Goal: Task Accomplishment & Management: Use online tool/utility

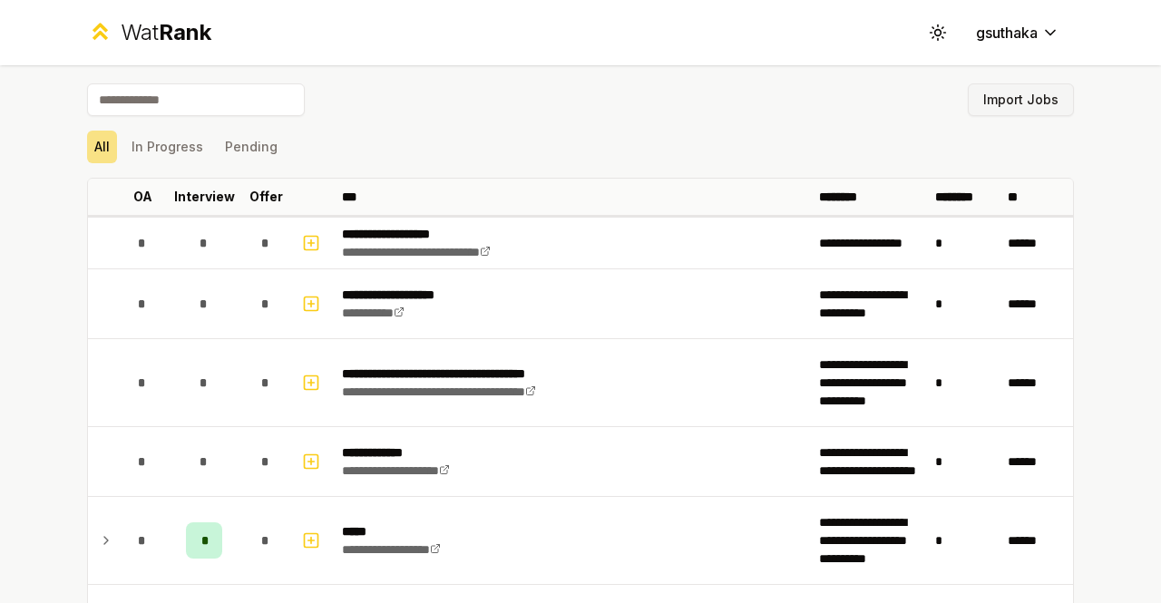
click at [1026, 98] on button "Import Jobs" at bounding box center [1021, 99] width 106 height 33
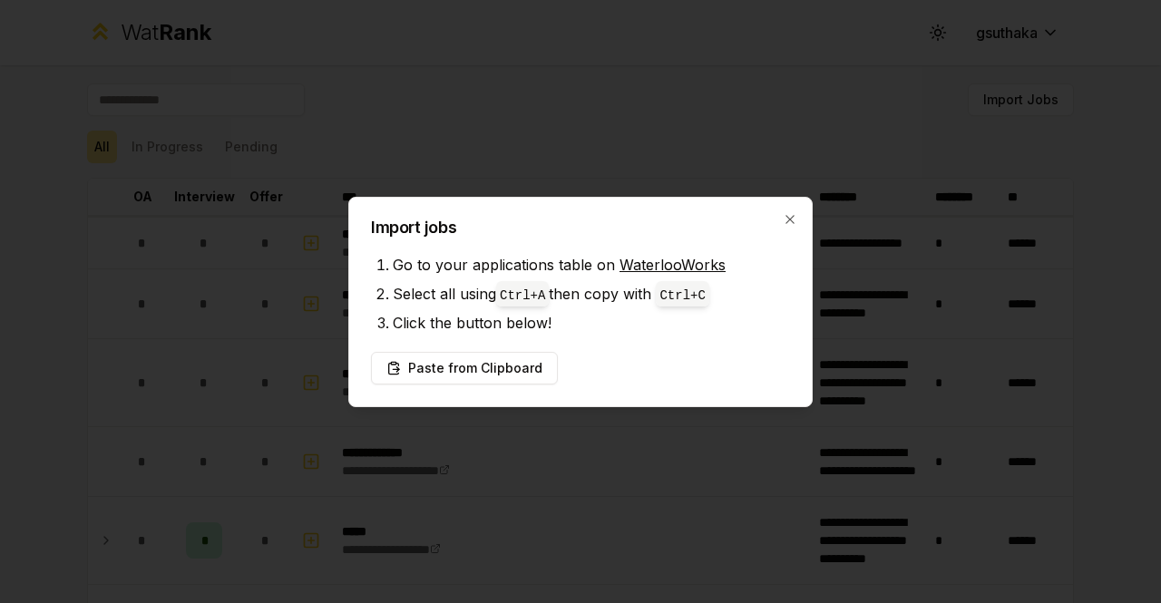
click at [605, 327] on li "Click the button below!" at bounding box center [591, 322] width 397 height 29
click at [524, 367] on button "Paste from Clipboard" at bounding box center [464, 368] width 187 height 33
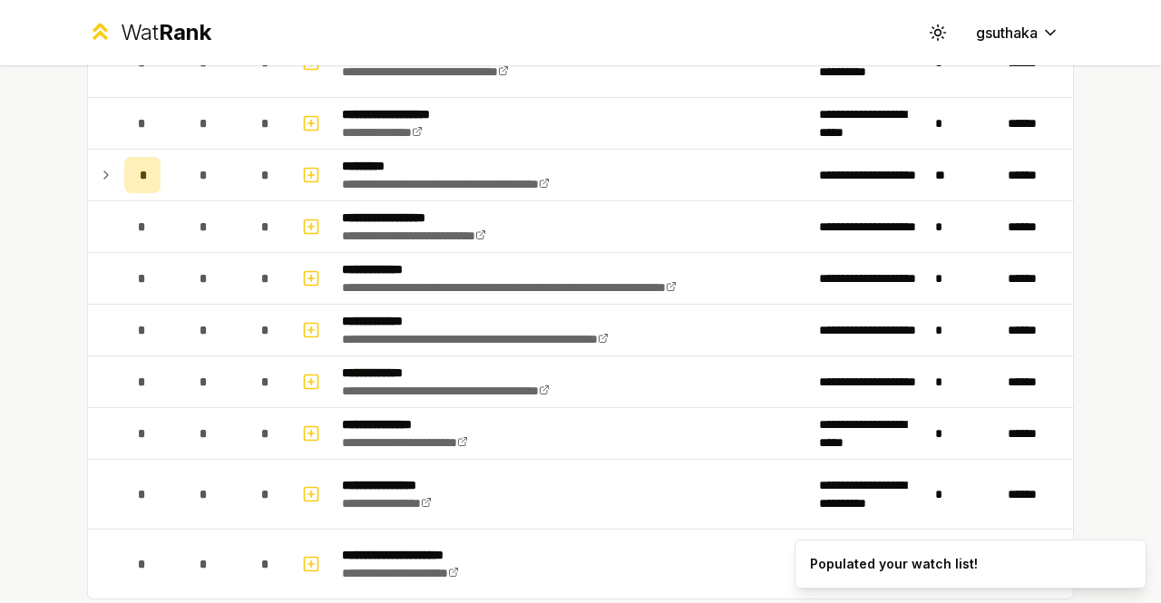
scroll to position [3011, 0]
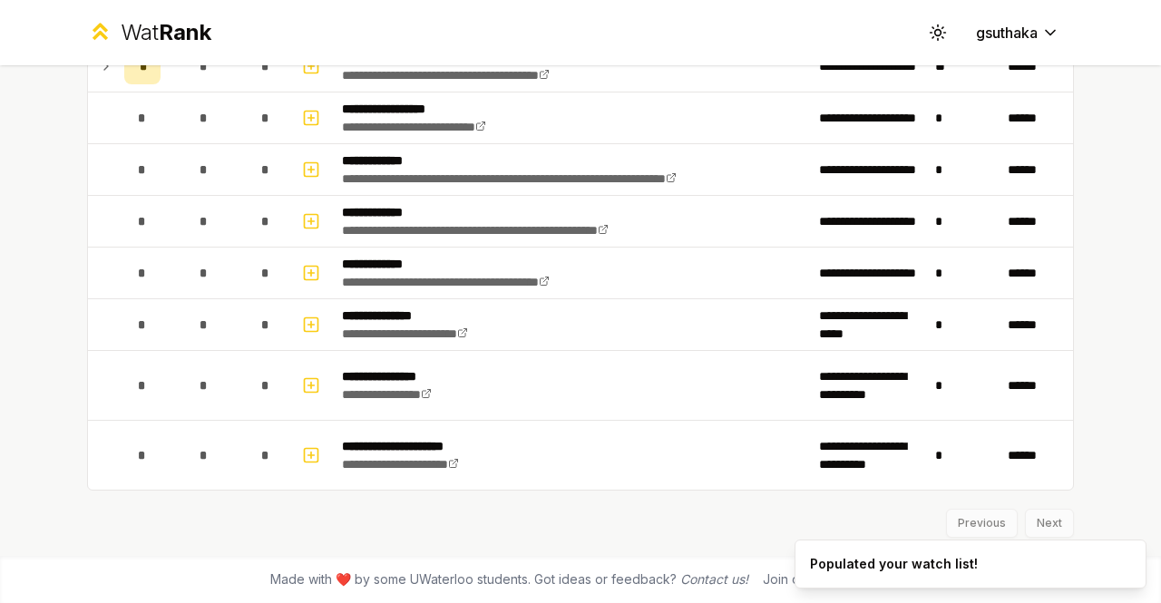
click at [1049, 517] on div "Previous Next" at bounding box center [580, 514] width 987 height 47
click at [975, 522] on div "Previous Next" at bounding box center [580, 514] width 987 height 47
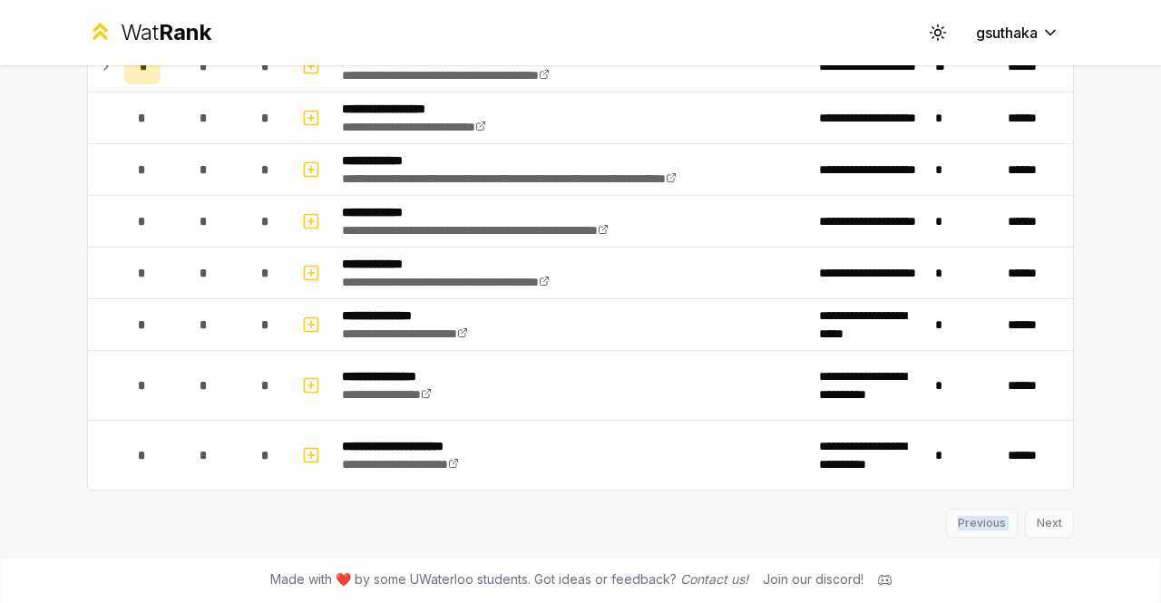
click at [975, 522] on div "Previous Next" at bounding box center [580, 514] width 987 height 47
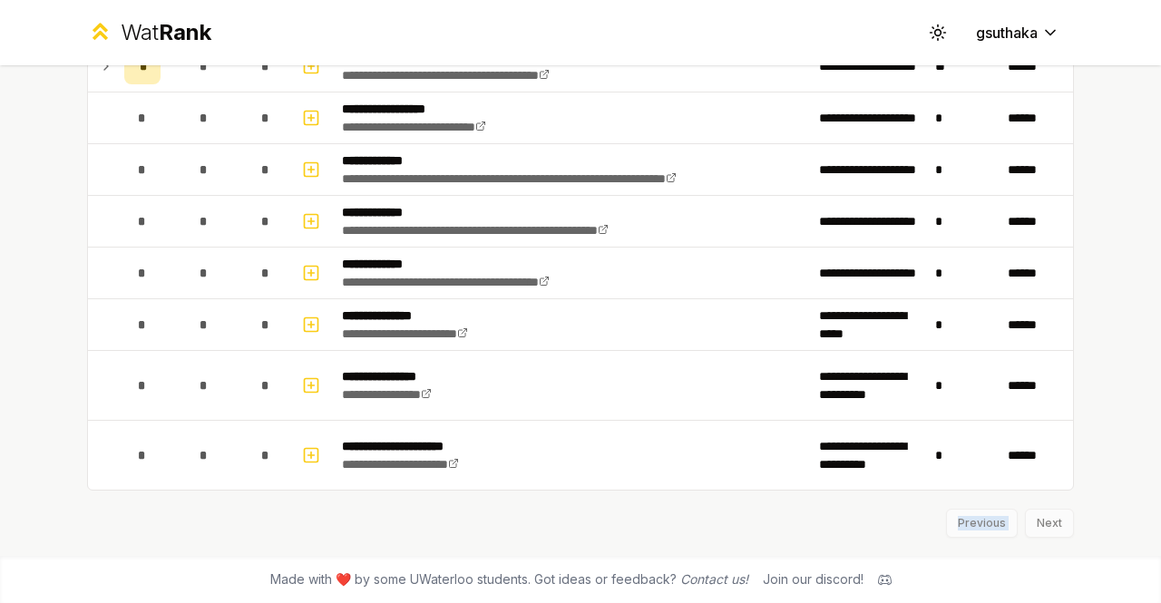
click at [975, 522] on div "Previous Next" at bounding box center [580, 514] width 987 height 47
click at [1024, 522] on div "Previous Next" at bounding box center [580, 514] width 987 height 47
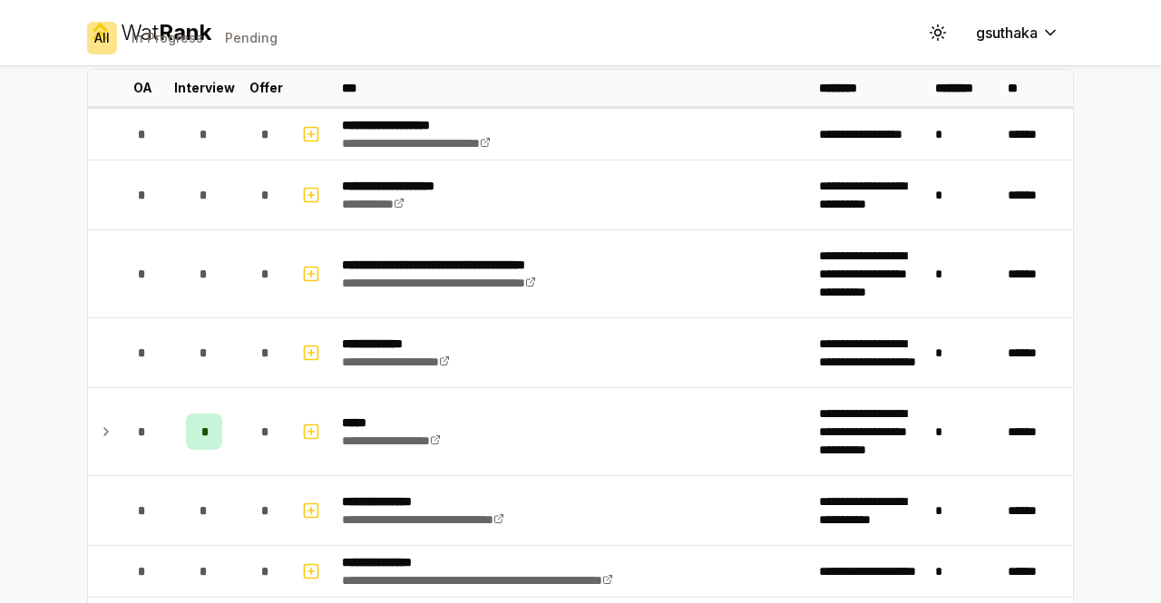
scroll to position [0, 0]
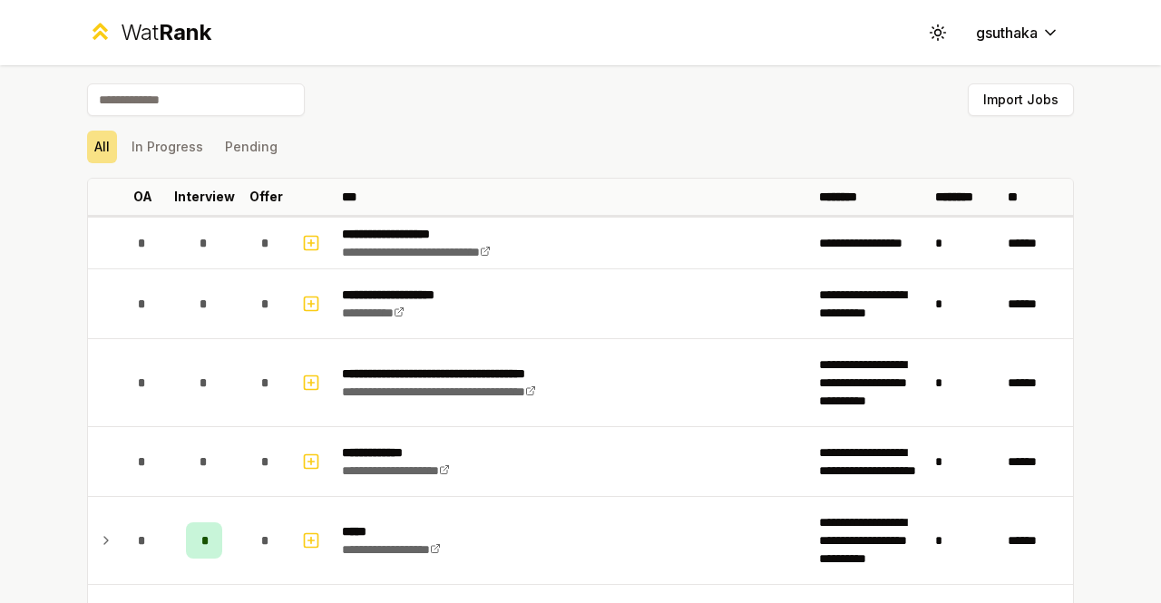
click at [205, 151] on div "All In Progress Pending" at bounding box center [580, 147] width 987 height 33
click at [157, 149] on button "In Progress" at bounding box center [167, 147] width 86 height 33
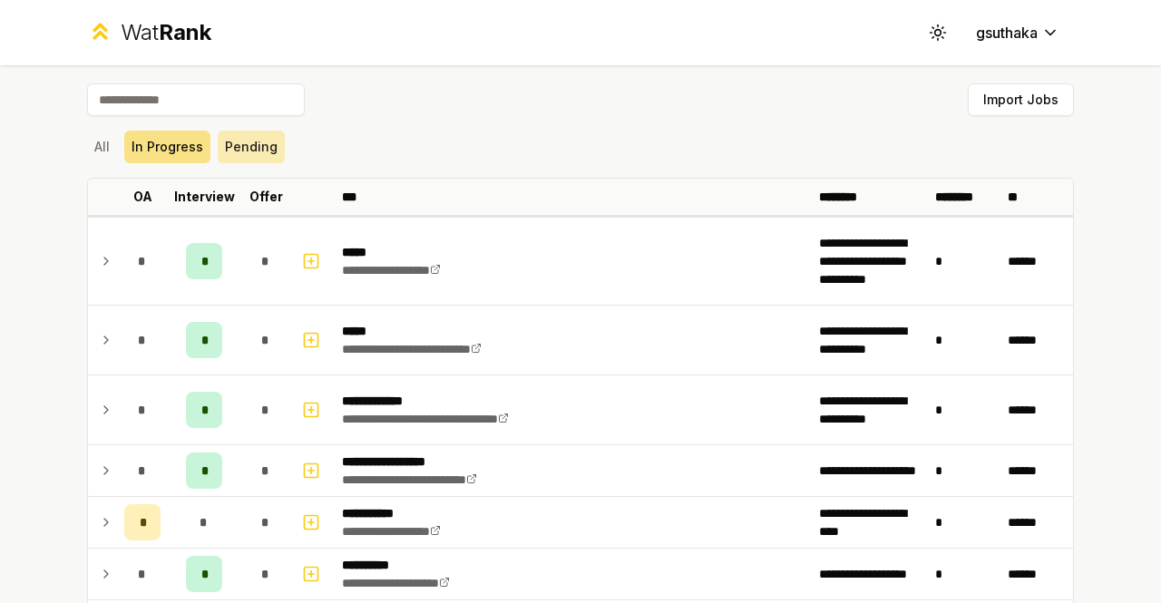
click at [250, 139] on button "Pending" at bounding box center [251, 147] width 67 height 33
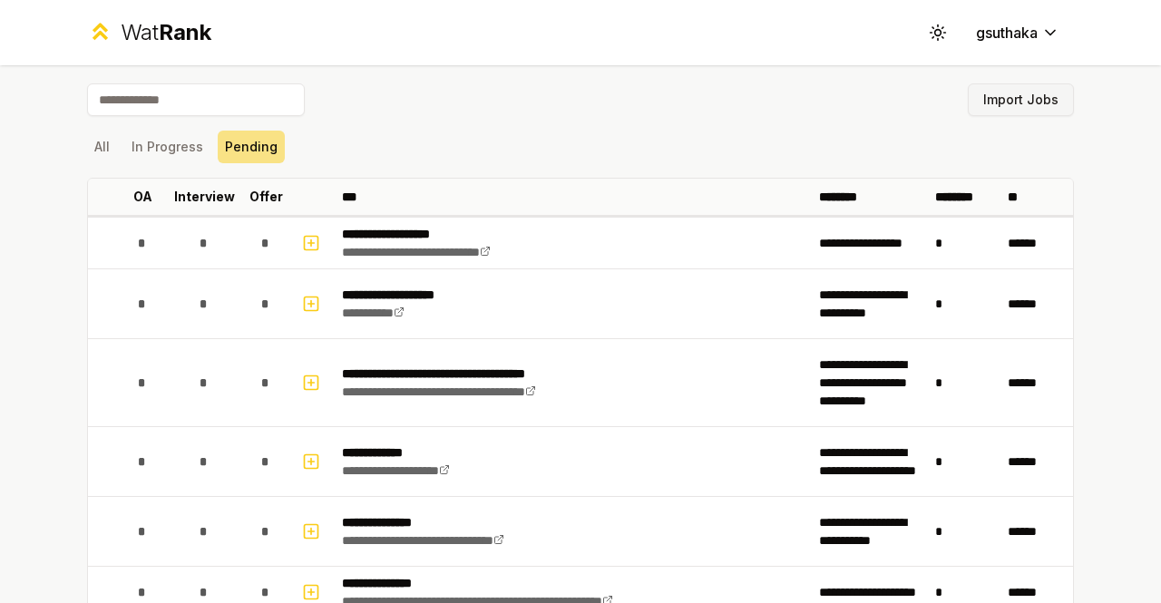
click at [990, 105] on button "Import Jobs" at bounding box center [1021, 99] width 106 height 33
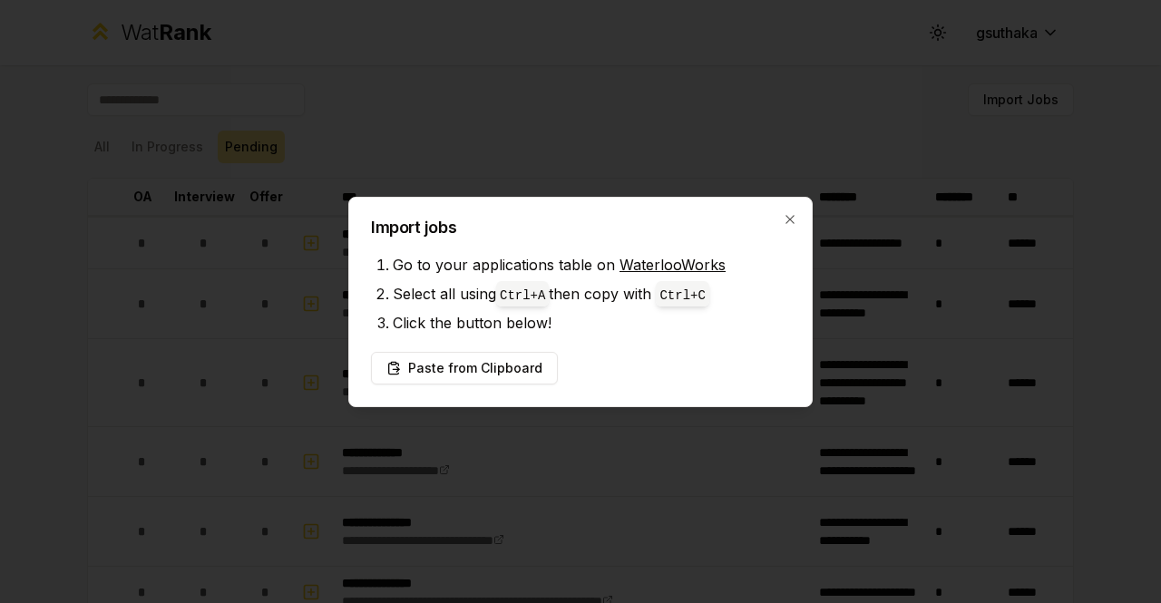
click at [651, 318] on li "Click the button below!" at bounding box center [591, 322] width 397 height 29
drag, startPoint x: 561, startPoint y: 298, endPoint x: 499, endPoint y: 292, distance: 62.0
click at [499, 292] on li "Select all using Ctrl+ A then copy with Ctrl+ C" at bounding box center [591, 293] width 397 height 29
click at [477, 385] on div "Import jobs Go to your applications table on WaterlooWorks Select all using Ctr…" at bounding box center [580, 302] width 464 height 210
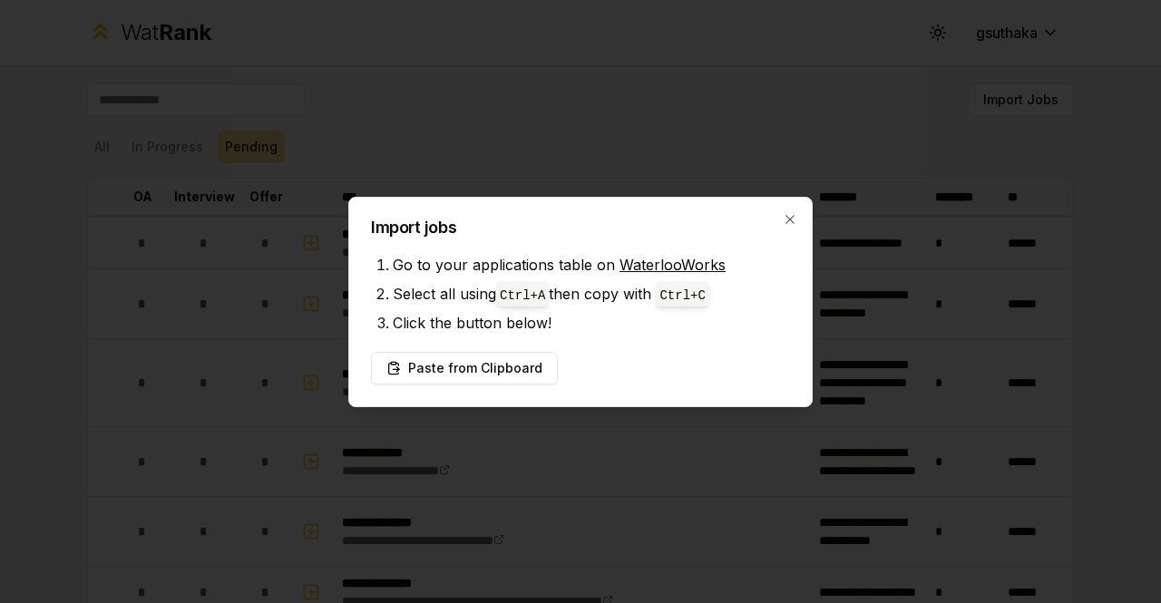
click at [475, 384] on div "Import jobs Go to your applications table on WaterlooWorks Select all using Ctr…" at bounding box center [580, 302] width 464 height 210
click at [472, 370] on button "Paste from Clipboard" at bounding box center [464, 368] width 187 height 33
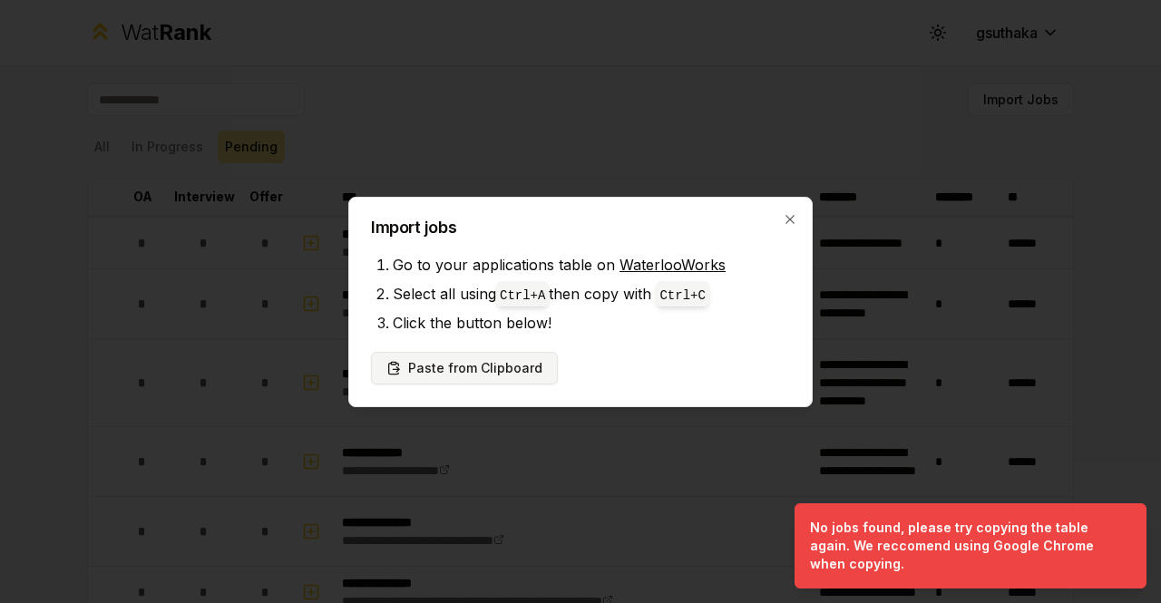
click at [502, 370] on button "Paste from Clipboard" at bounding box center [464, 368] width 187 height 33
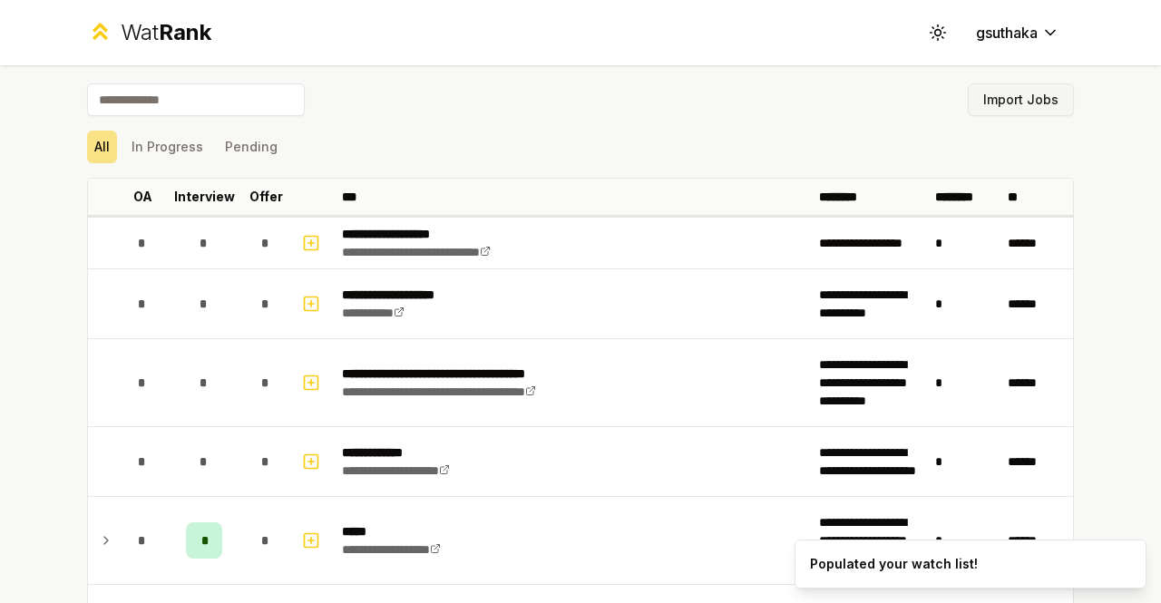
click at [991, 93] on button "Import Jobs" at bounding box center [1021, 99] width 106 height 33
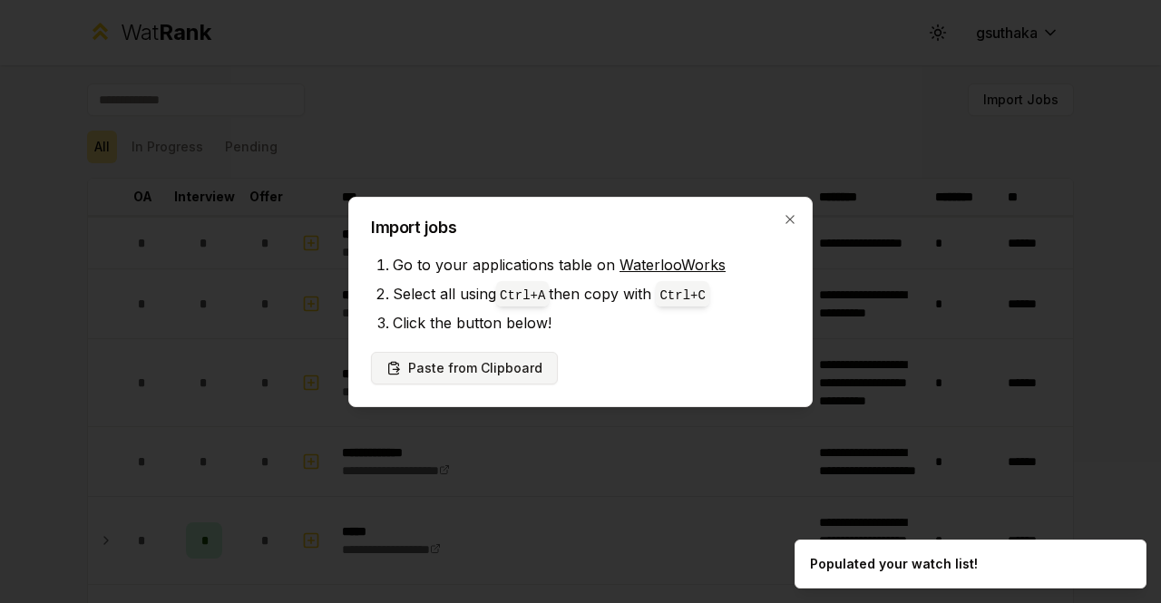
click at [522, 371] on button "Paste from Clipboard" at bounding box center [464, 368] width 187 height 33
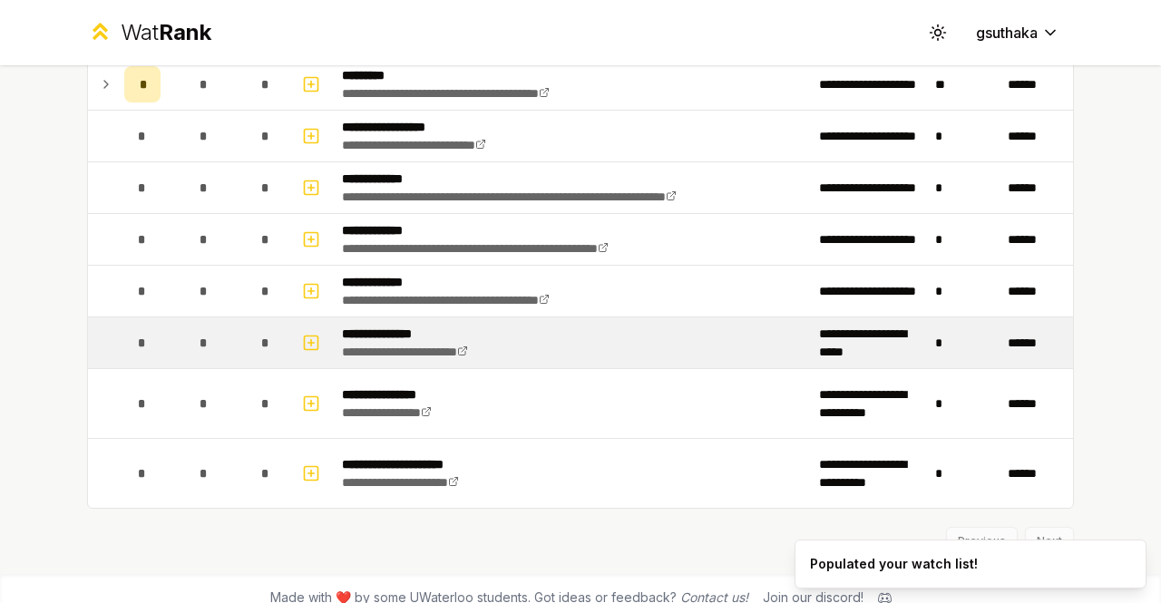
scroll to position [3011, 0]
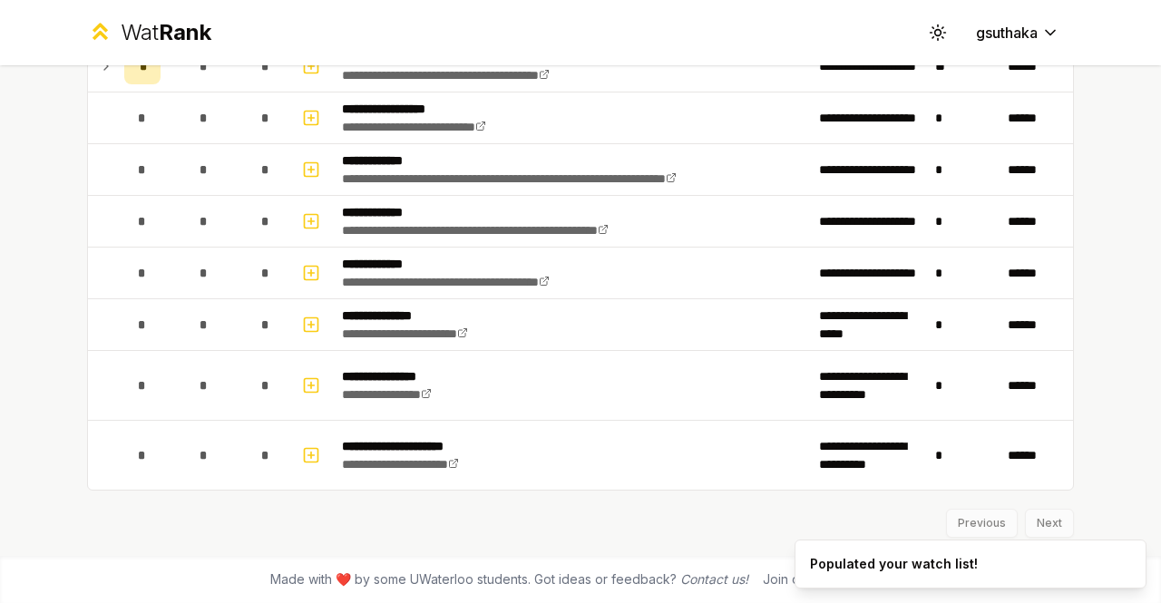
click at [1029, 526] on ol "Populated your watch list!" at bounding box center [970, 564] width 381 height 78
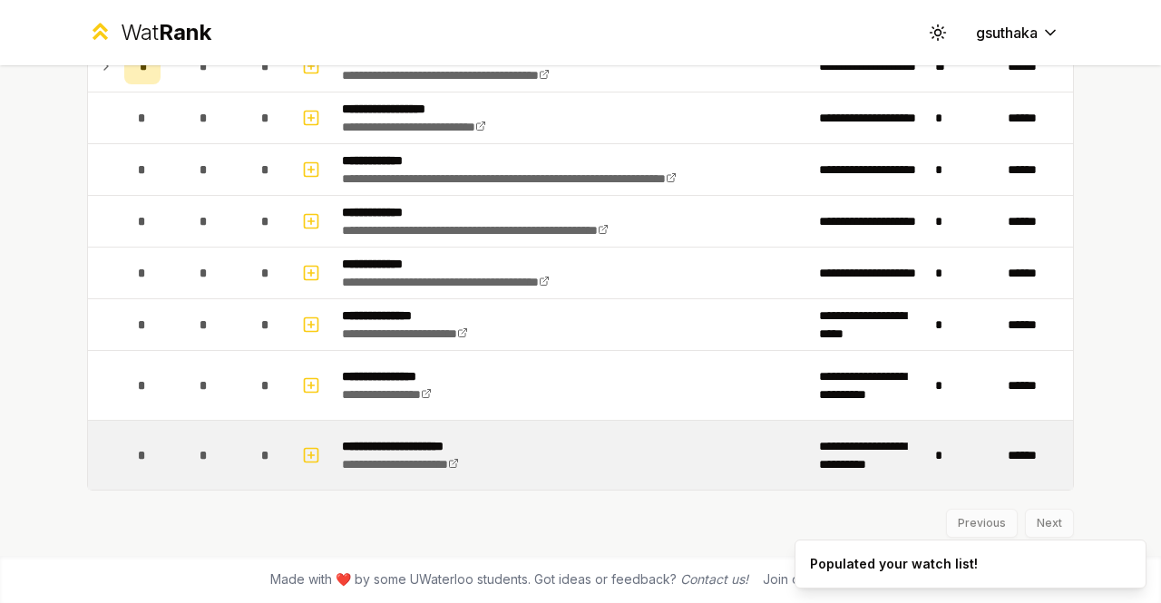
click at [722, 478] on td "**********" at bounding box center [573, 455] width 477 height 69
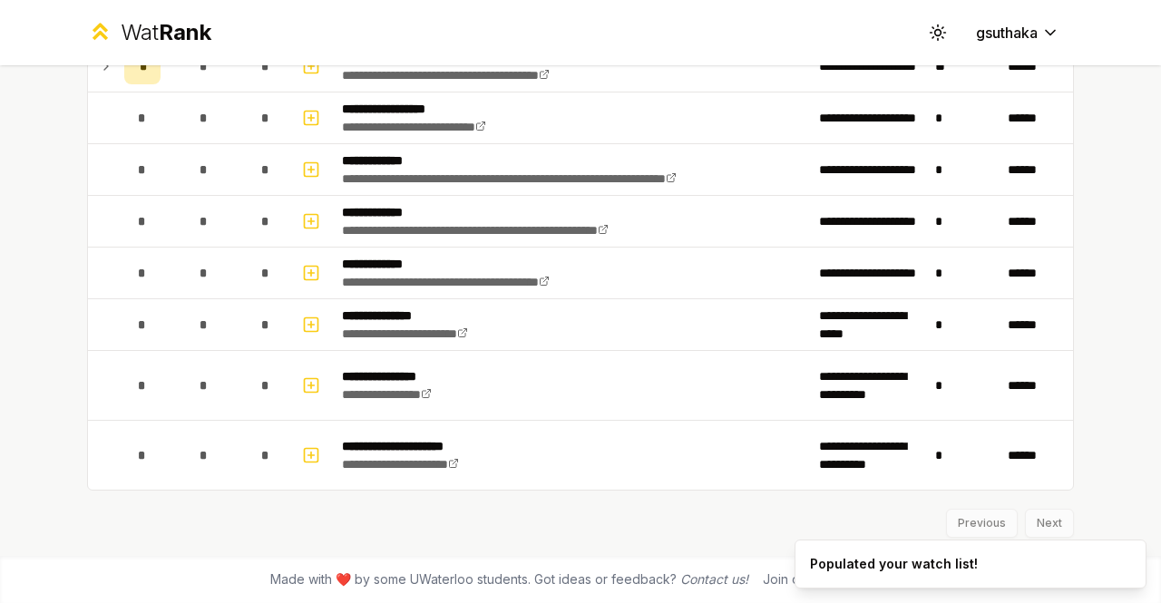
click at [598, 576] on span "Made with ❤️ by some UWaterloo students. Got ideas or feedback? Contact us!" at bounding box center [509, 580] width 478 height 18
